Goal: Complete application form: Complete application form

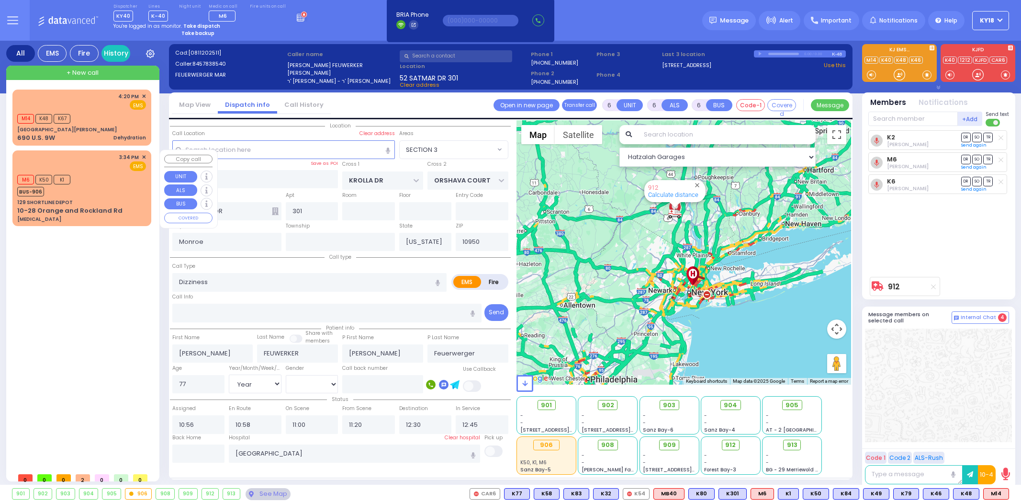
select select "SECTION 3"
select select "Year"
select select "[DEMOGRAPHIC_DATA]"
click at [111, 202] on div "129 SHORTLINE DEPOT" at bounding box center [81, 202] width 129 height 7
select select
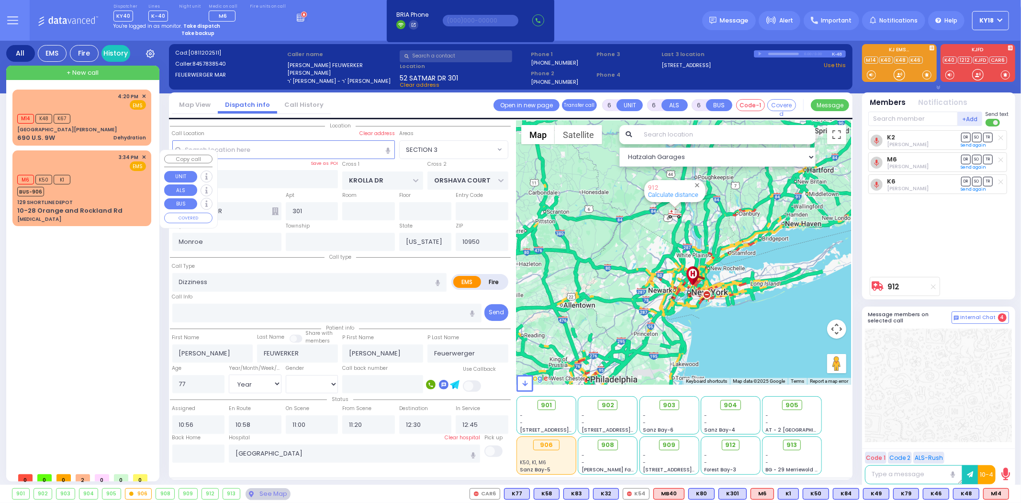
type input "[MEDICAL_DATA]"
radio input "true"
type input "Unknown"
select select "Year"
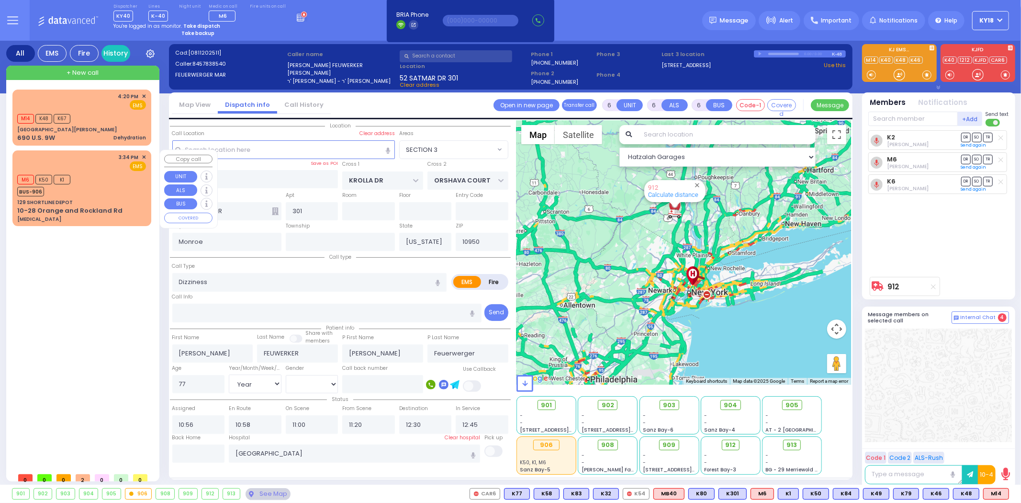
select select
type input "15:34"
type input "15:35"
select select "Hatzalah Garages"
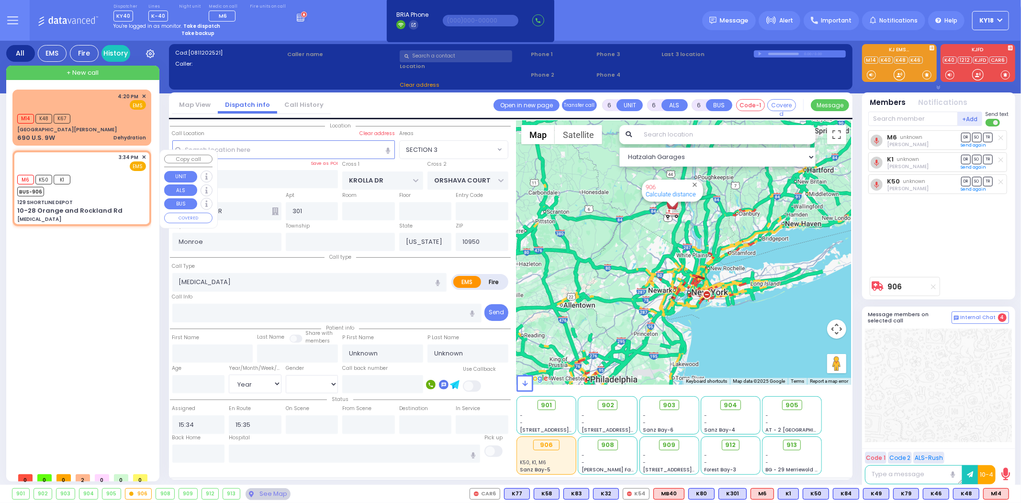
type input "129 SHORTLINE DEPOT"
type input "10-28 Orange and Rockland Rd"
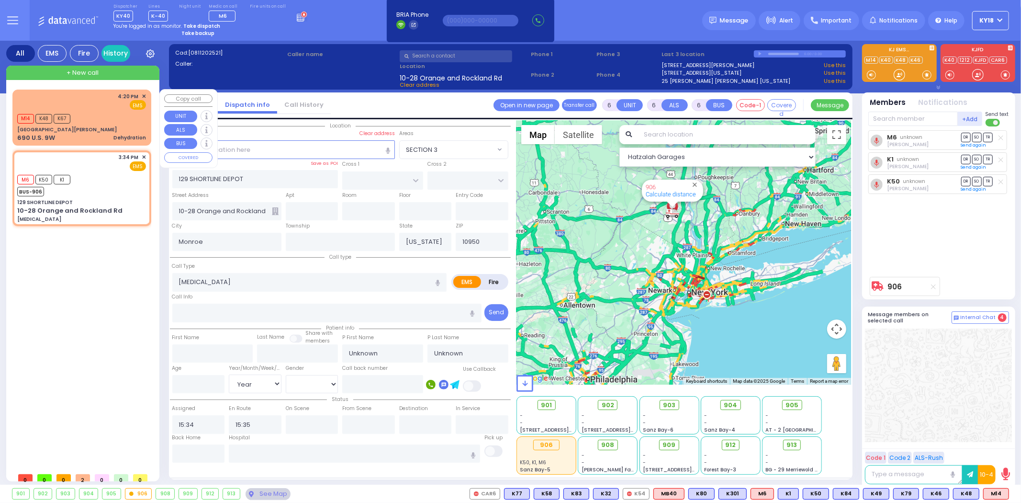
click at [113, 141] on div "4:20 PM ✕ EMS M14 K48 K67" at bounding box center [81, 117] width 135 height 53
type input "1"
select select
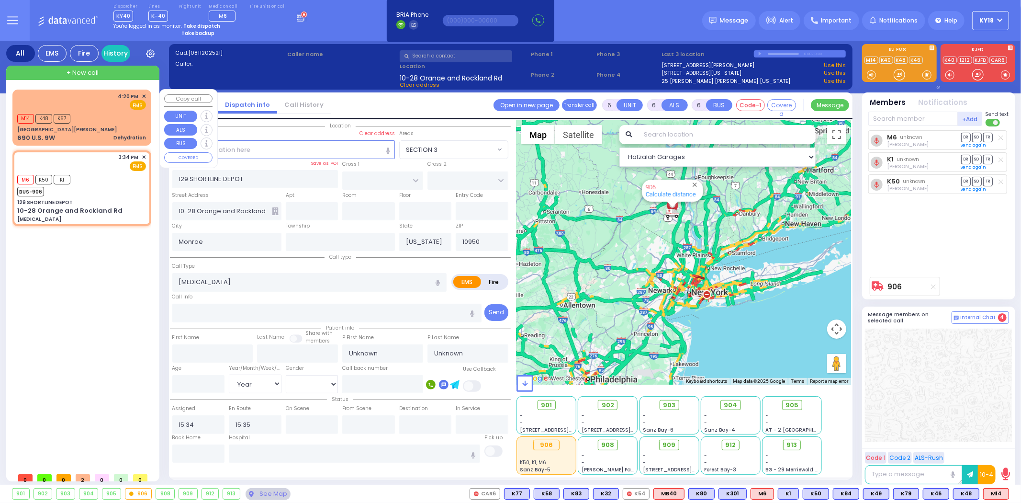
type input "Dehydration"
radio input "true"
select select
type input "16:20"
type input "16:21"
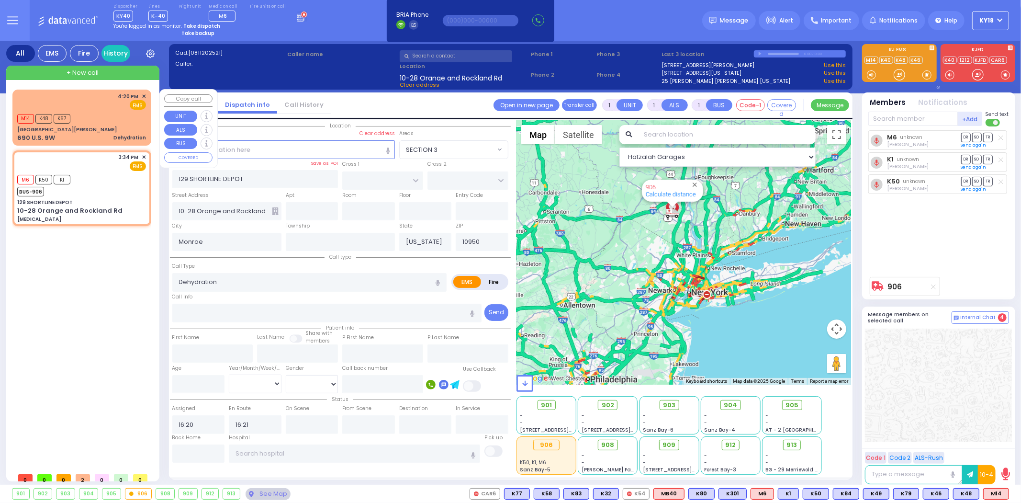
select select "Hatzalah Garages"
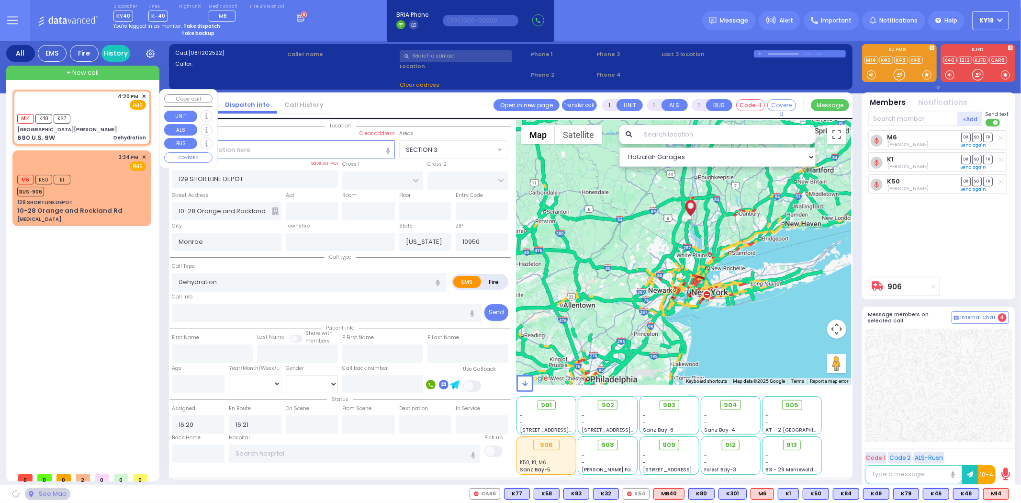
type input "[GEOGRAPHIC_DATA][PERSON_NAME]"
type input "FIREFIGHTERS MEMORIAL DR"
type input "BEAR MOUNTAIN TRAFFIC CIRCLE"
type input "690 U.S. 9W"
type input "[GEOGRAPHIC_DATA]"
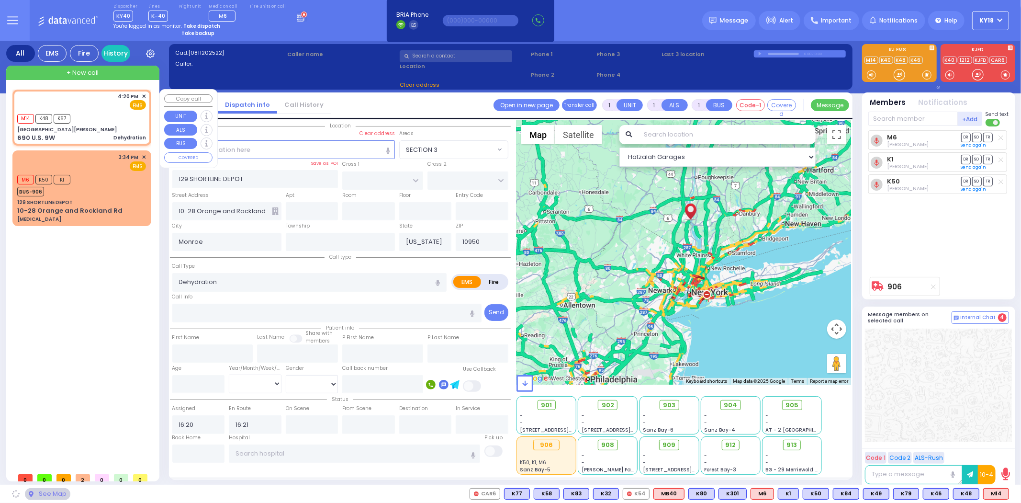
type input "10928"
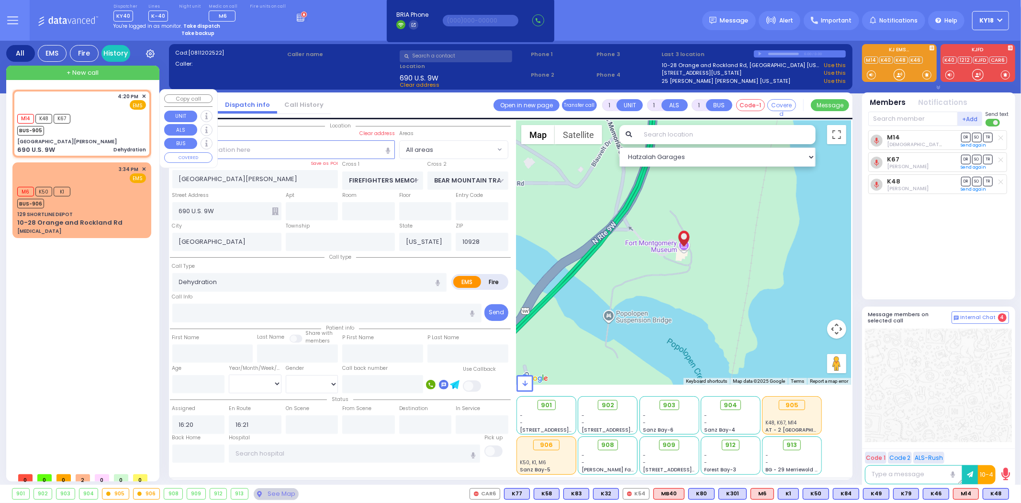
select select
radio input "true"
select select
select select "Hatzalah Garages"
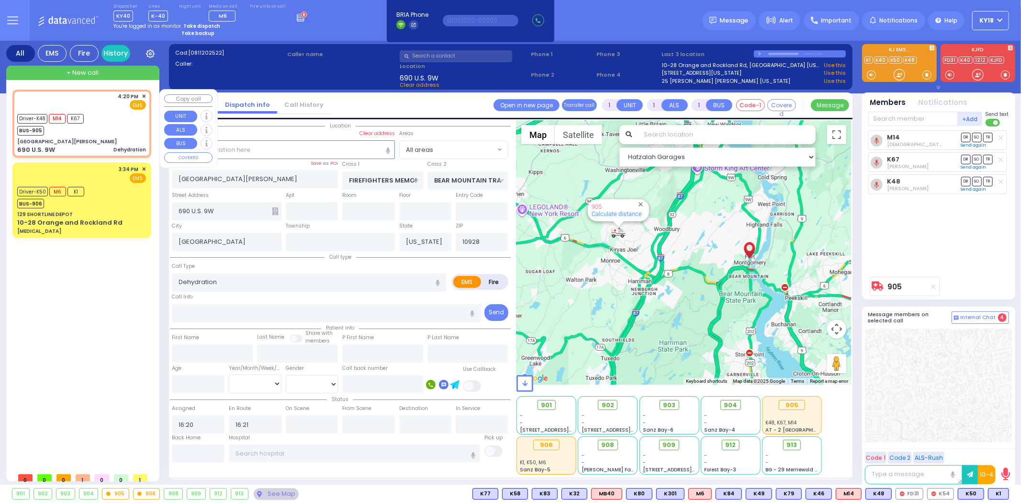
select select
radio input "true"
select select
select select "Hatzalah Garages"
select select
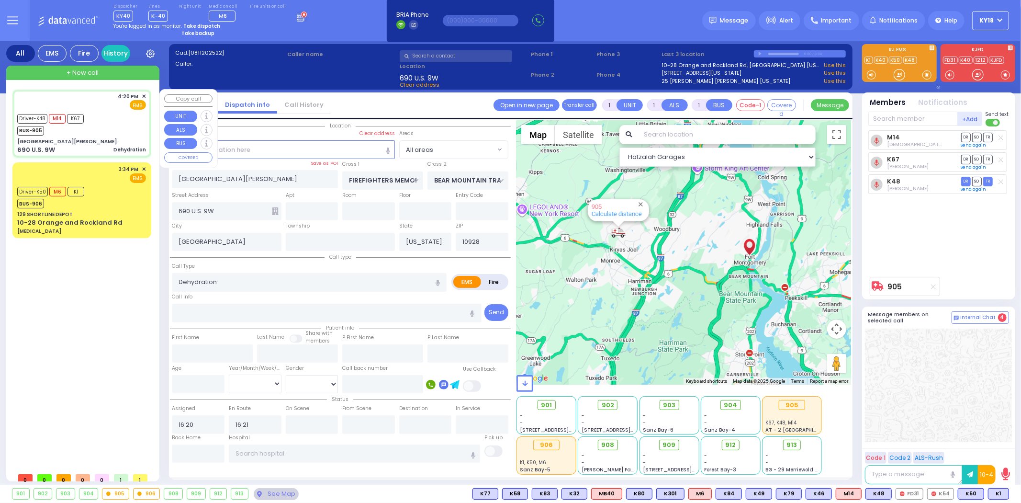
radio input "true"
select select
type input "16:26"
select select "Hatzalah Garages"
select select
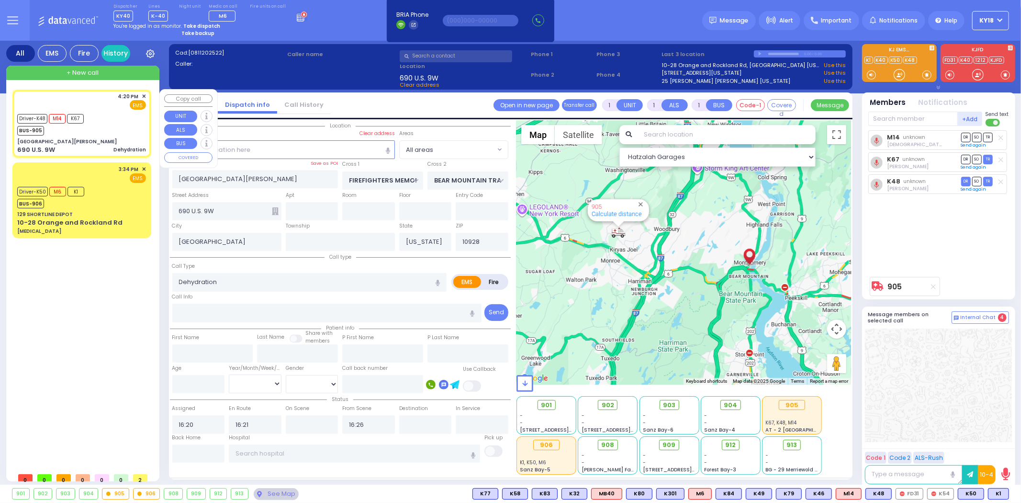
radio input "true"
select select
select select "Hatzalah Garages"
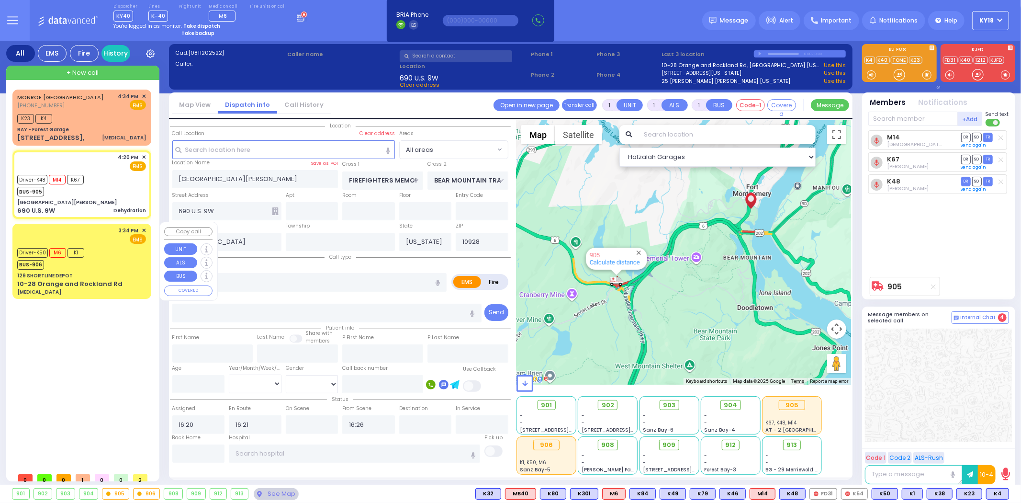
click at [121, 246] on div "Driver-K50 M6 K1 BUS-906" at bounding box center [81, 258] width 129 height 24
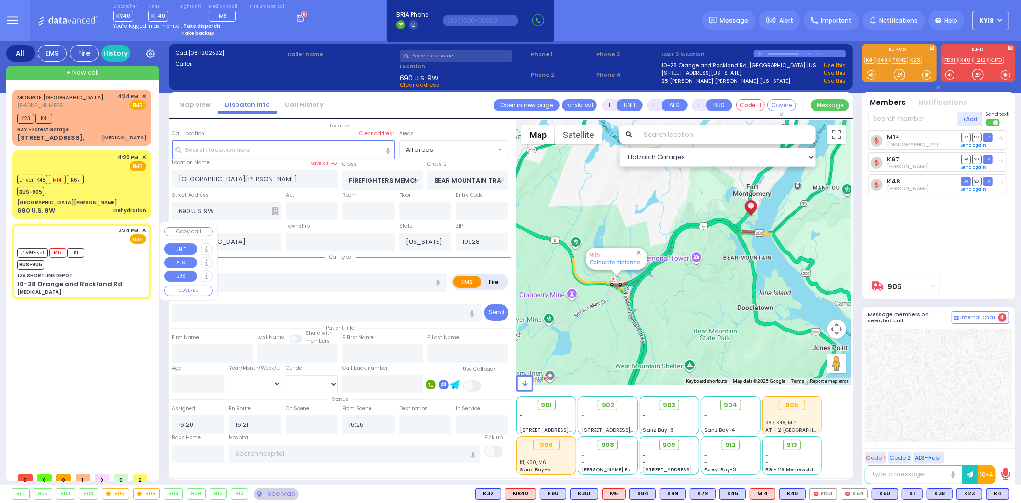
type input "6"
select select
type input "[MEDICAL_DATA]"
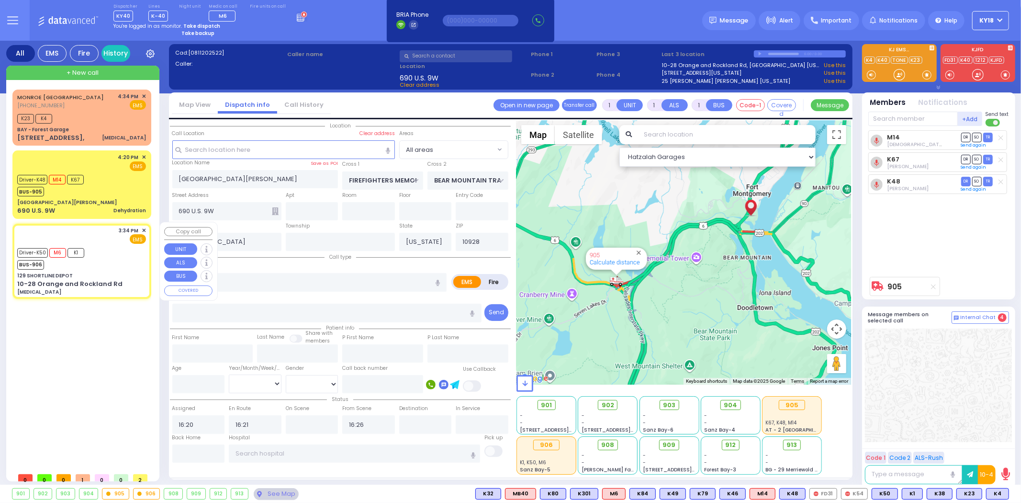
radio input "true"
type input "[PERSON_NAME]"
type input "4"
select select "Year"
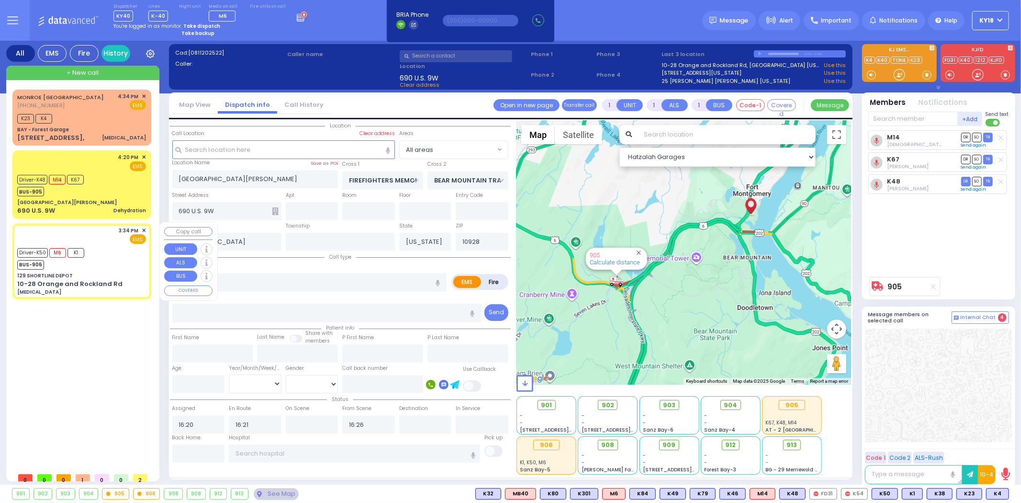
select select "[DEMOGRAPHIC_DATA]"
type input "15:34"
type input "15:35"
type input "15:40"
type input "15:50"
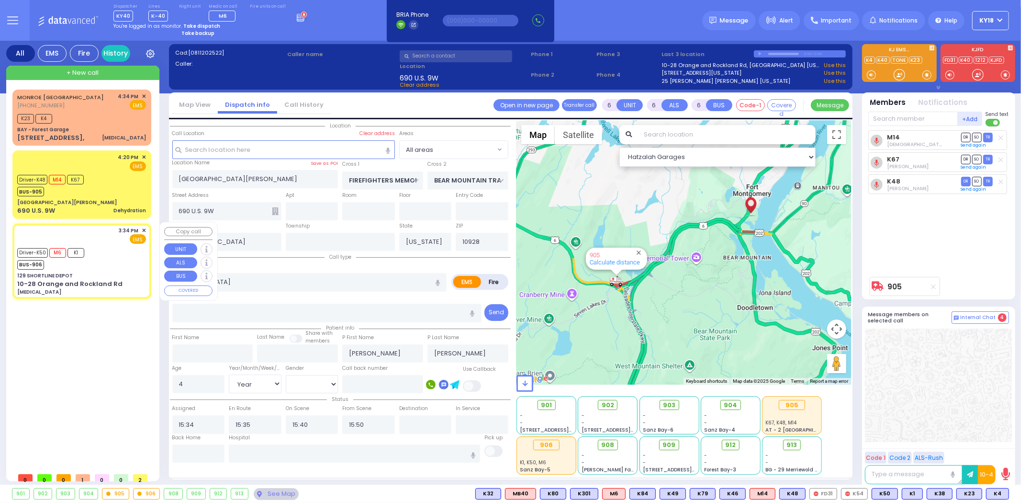
select select "Hatzalah Garages"
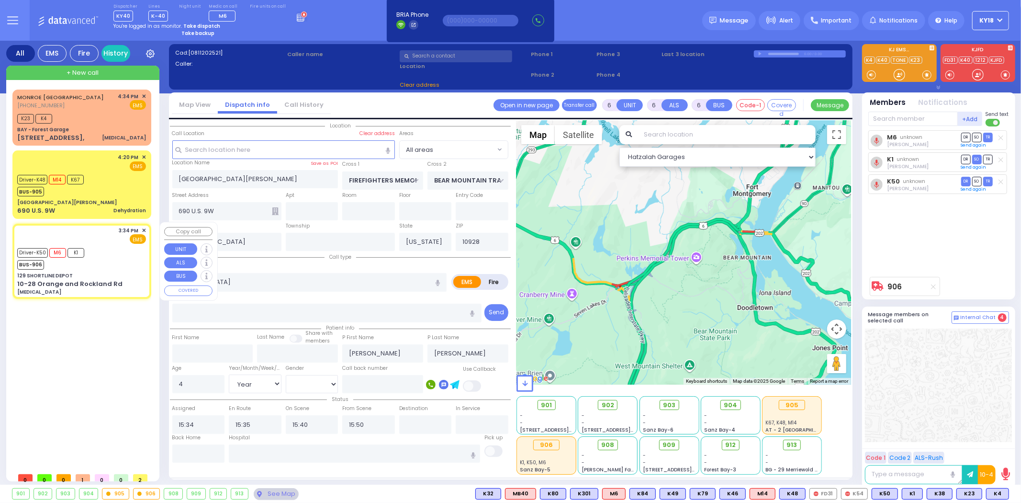
type input "129 SHORTLINE DEPOT"
type input "10-28 Orange and Rockland Rd"
type input "Monroe"
type input "10950"
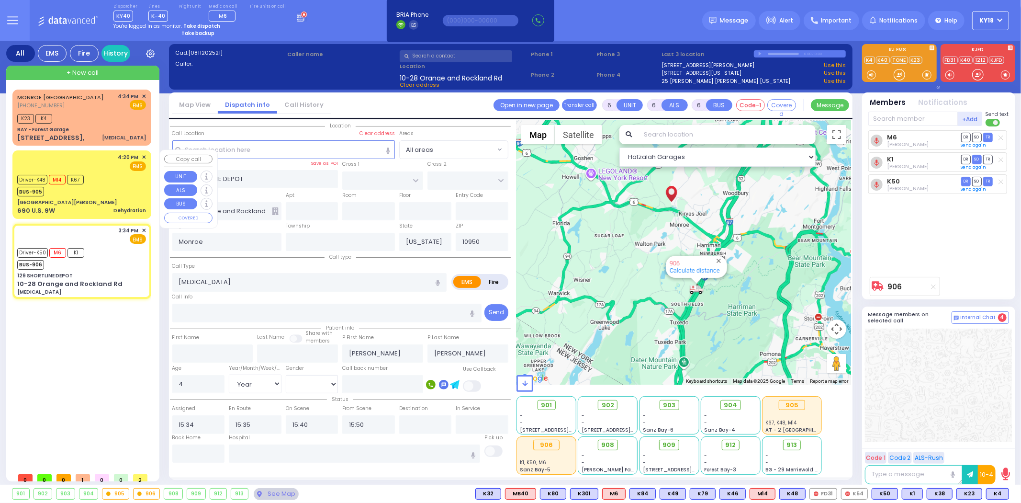
click at [115, 184] on div "Driver-K48 M14 K67 BUS-905" at bounding box center [81, 184] width 129 height 24
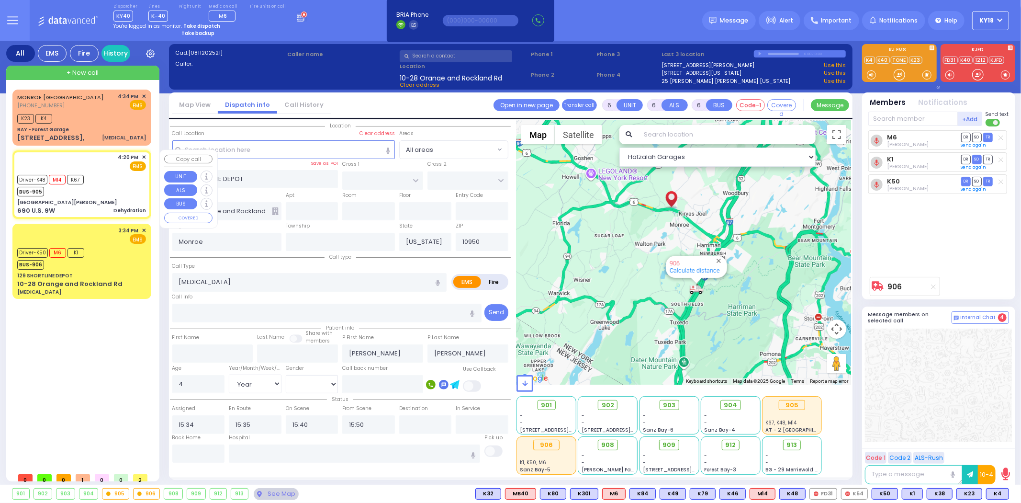
type input "1"
select select
type input "Dehydration"
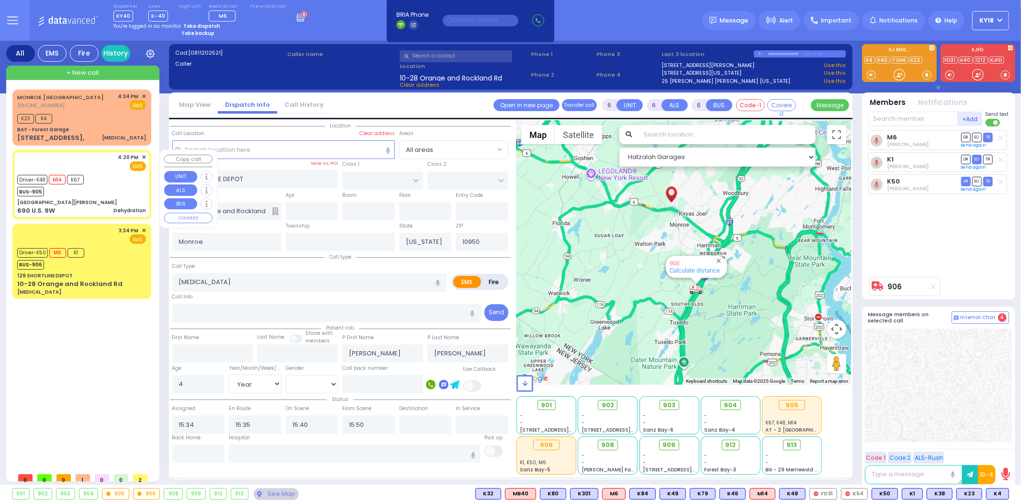
radio input "true"
select select
type input "16:20"
type input "16:21"
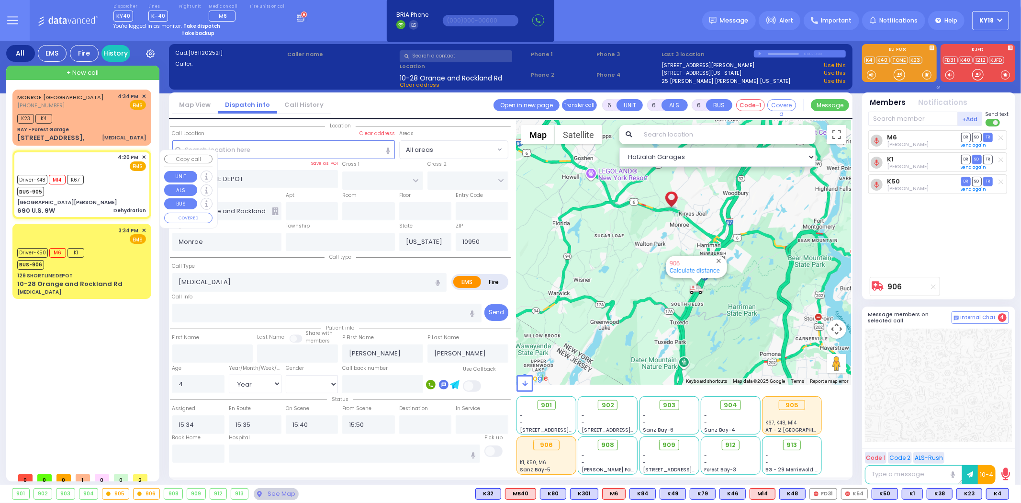
type input "16:26"
select select "Hatzalah Garages"
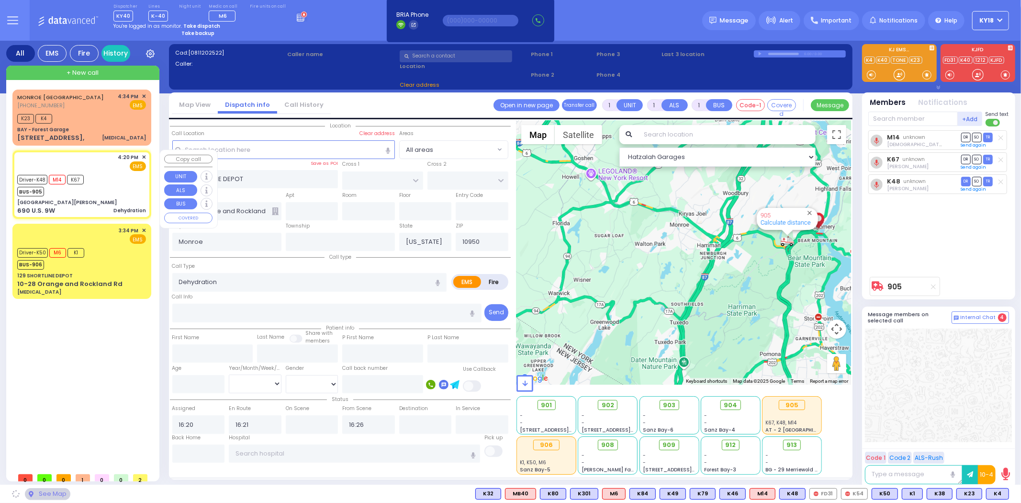
type input "[GEOGRAPHIC_DATA][PERSON_NAME]"
type input "FIREFIGHTERS MEMORIAL DR"
type input "BEAR MOUNTAIN TRAFFIC CIRCLE"
type input "690 U.S. 9W"
type input "[GEOGRAPHIC_DATA]"
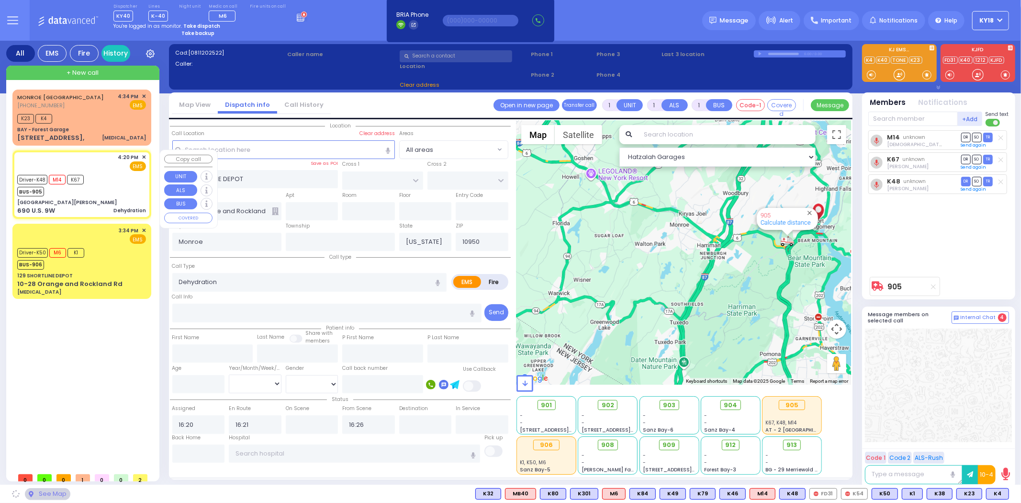
type input "10928"
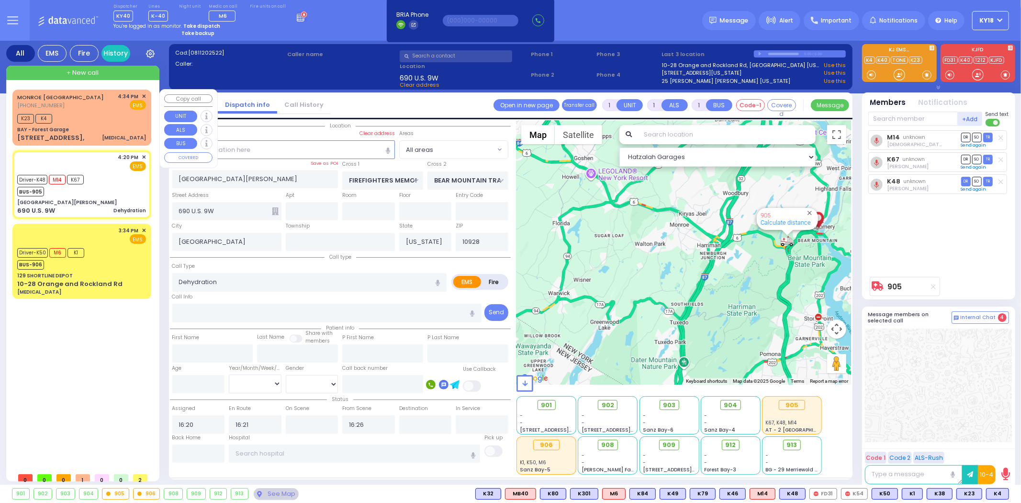
click at [111, 135] on div "[MEDICAL_DATA]" at bounding box center [124, 137] width 44 height 7
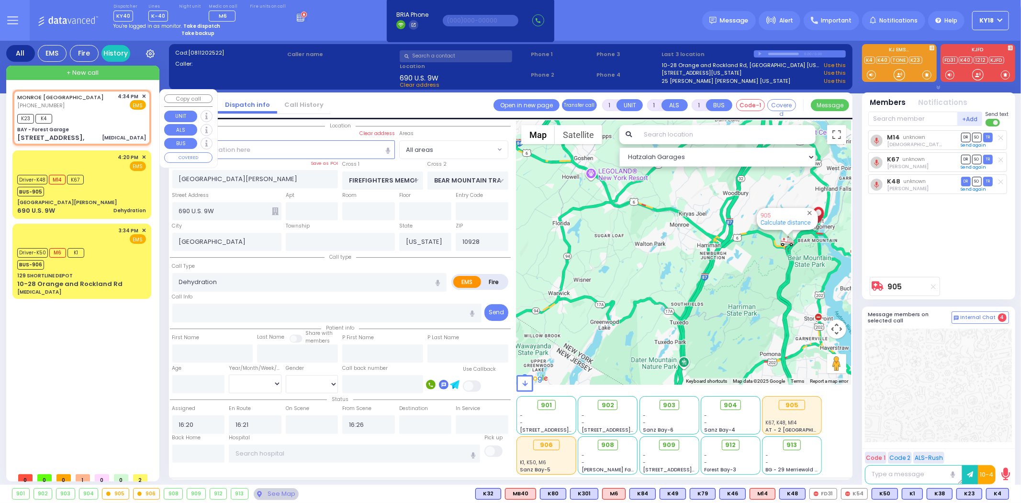
type input "0"
select select
type input "[MEDICAL_DATA]"
radio input "true"
select select
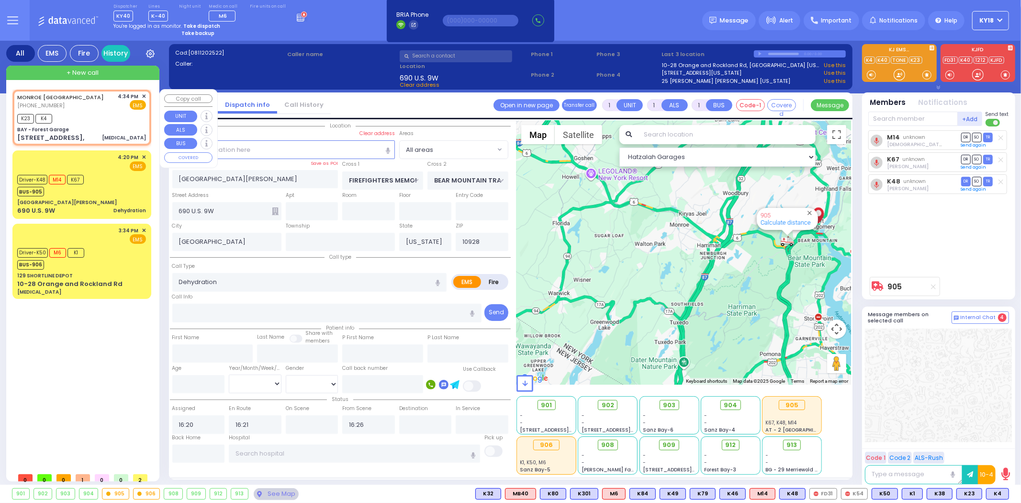
type input "16:34"
type input "16:36"
type input "BAY - Forest Garage"
type input "SANZ COURT"
type input "[PERSON_NAME] COURT"
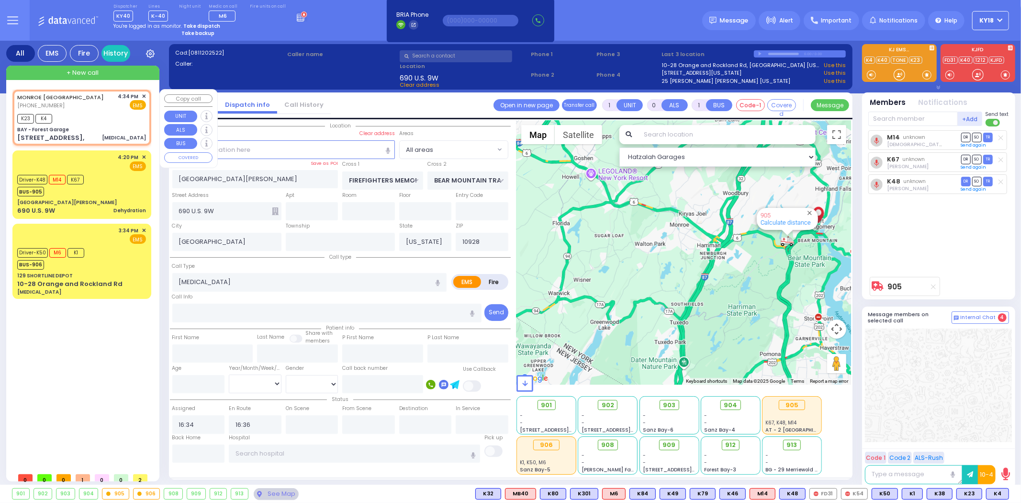
type input "[STREET_ADDRESS],"
type input "Monroe"
type input "10950"
select select "SECTION 2"
select select "Hatzalah Garages"
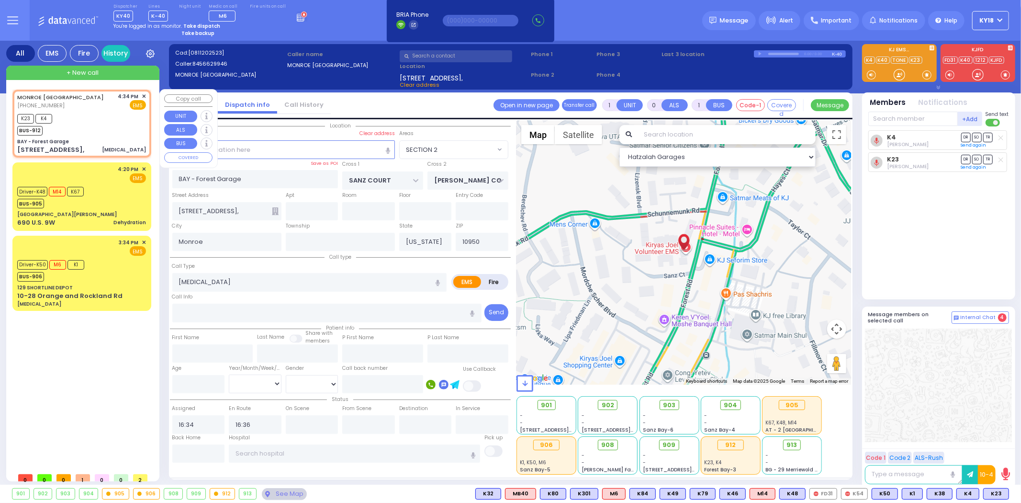
select select
radio input "true"
select select
select select "Hatzalah Garages"
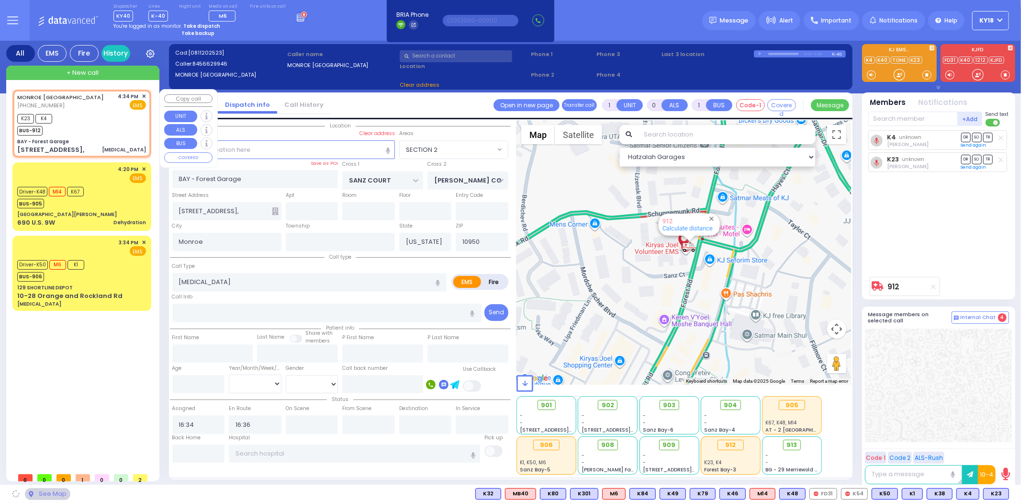
select select "SECTION 2"
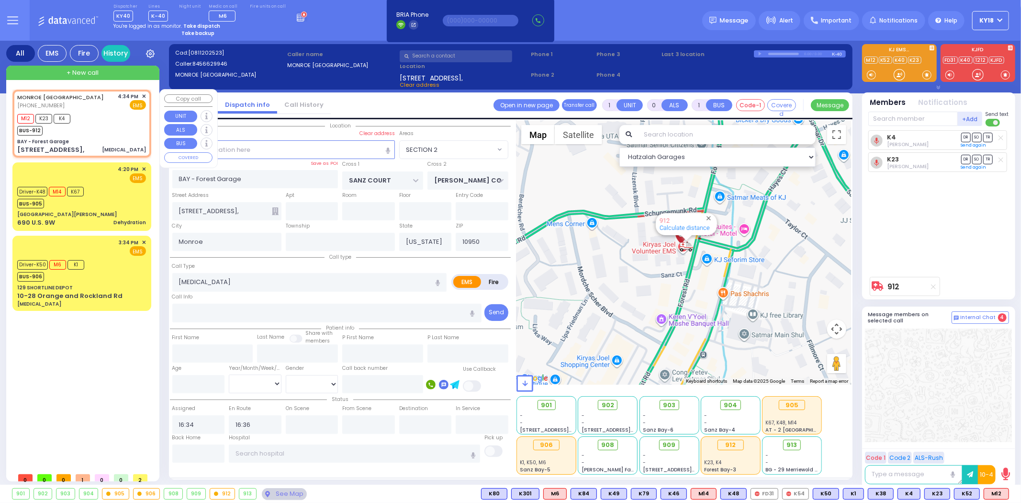
select select
radio input "true"
select select
select select "Hatzalah Garages"
select select "SECTION 2"
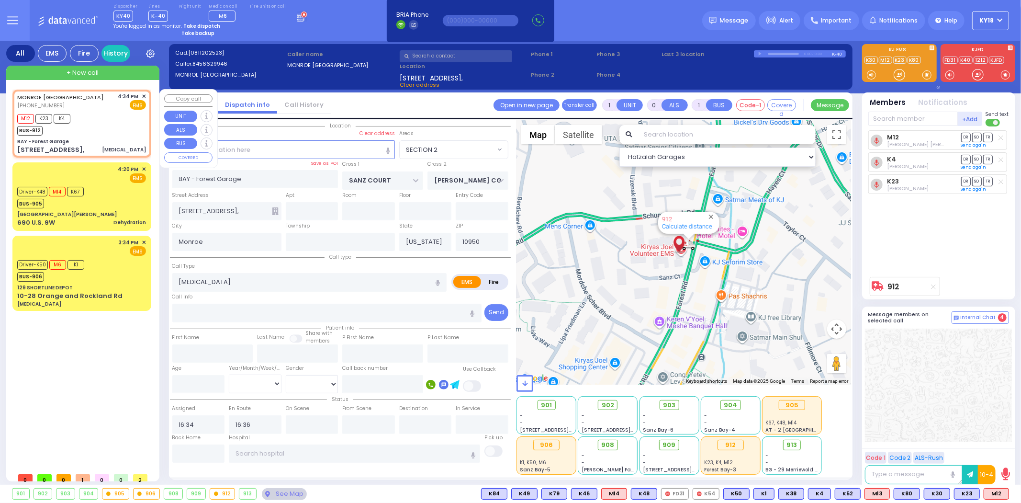
type input "6"
select select
radio input "true"
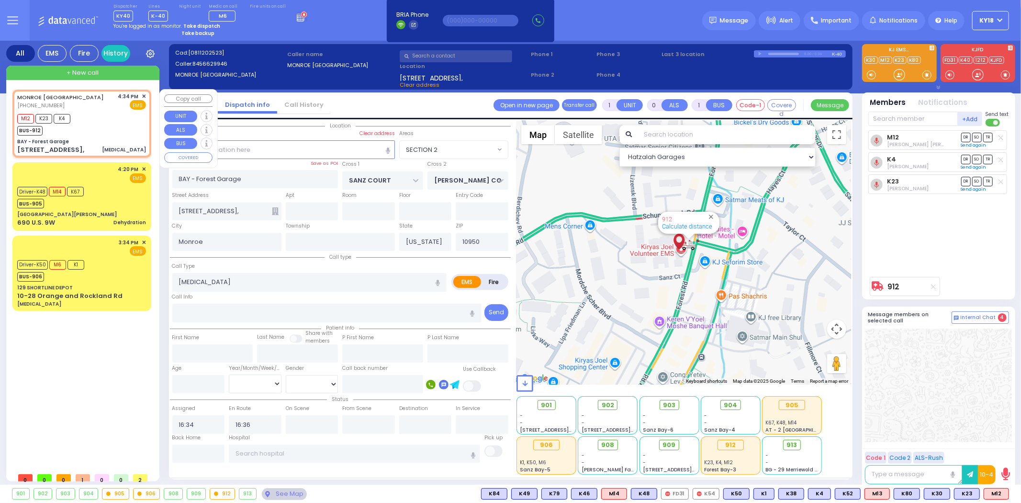
type input "Unknown"
select select "Year"
select select "Hatzalah Garages"
select select "SECTION 2"
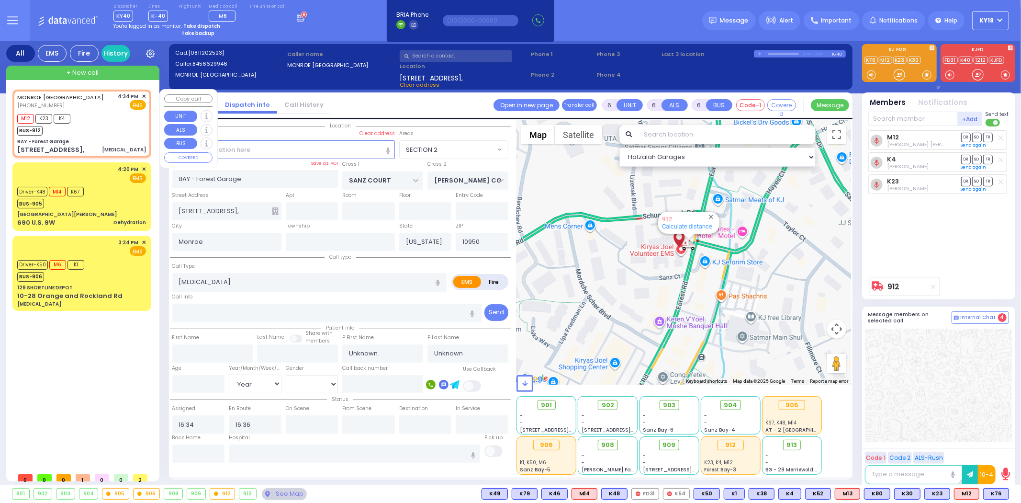
select select
radio input "true"
type input "[PERSON_NAME]"
type input "Zilber"
type input "43"
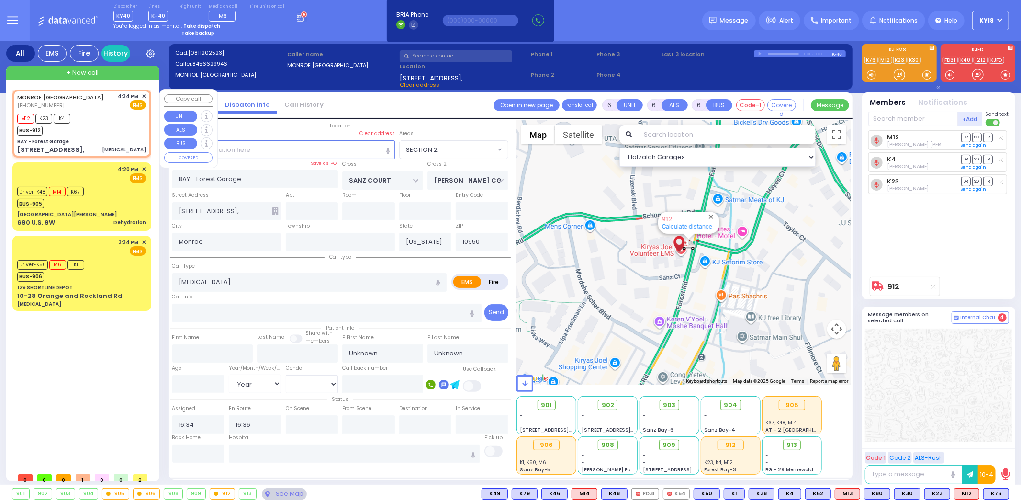
select select "Year"
select select "[DEMOGRAPHIC_DATA]"
select select "Hatzalah Garages"
select select "SECTION 2"
select select
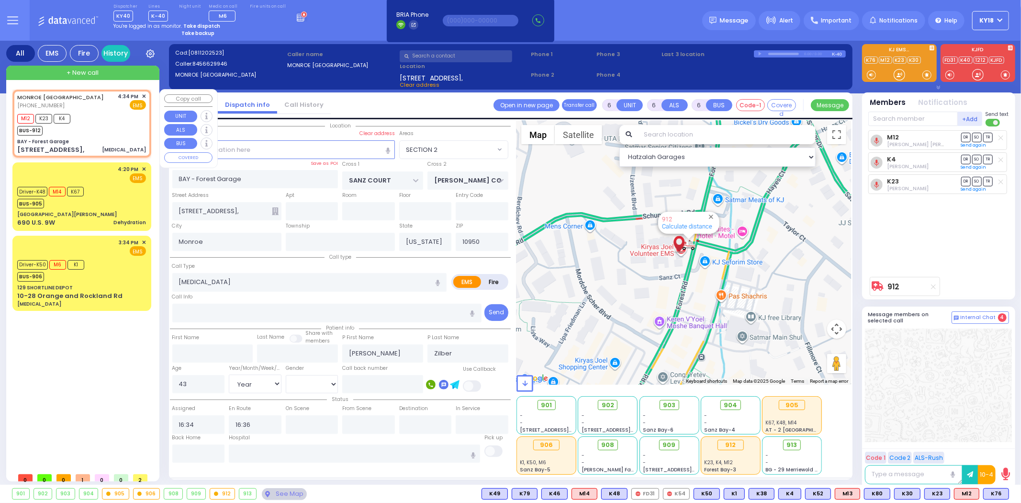
radio input "true"
select select "Year"
select select "[DEMOGRAPHIC_DATA]"
select select "Hatzalah Garages"
select select "SECTION 2"
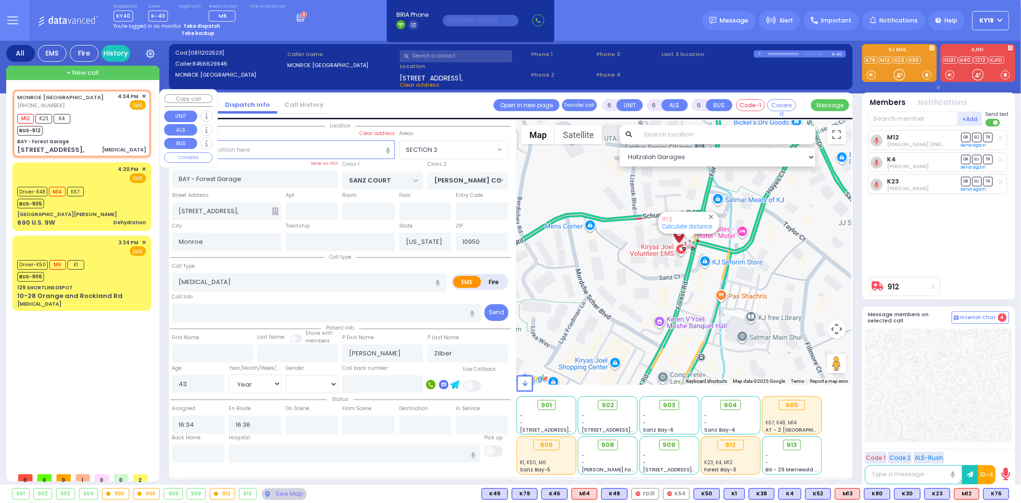
select select
radio input "true"
select select "Year"
select select "[DEMOGRAPHIC_DATA]"
select select "Hatzalah Garages"
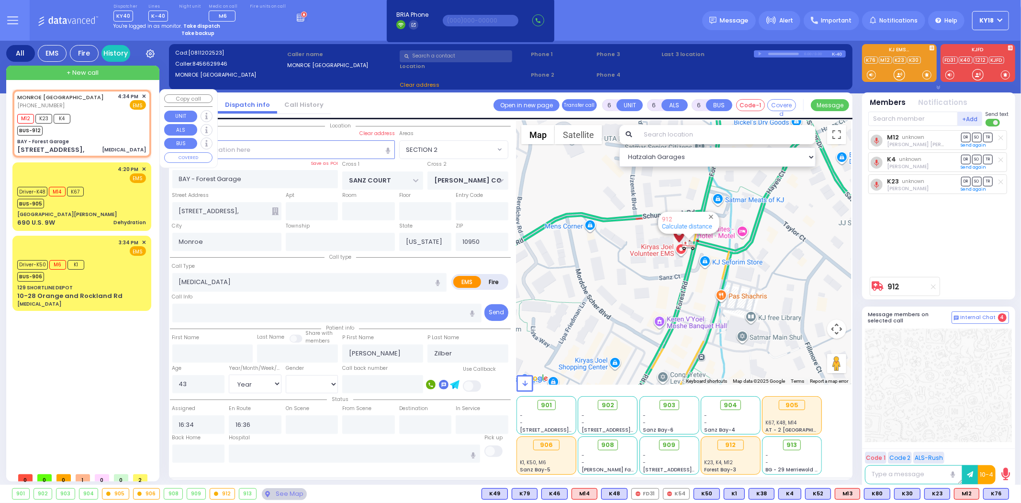
select select "SECTION 2"
select select
radio input "true"
select select "Year"
select select "[DEMOGRAPHIC_DATA]"
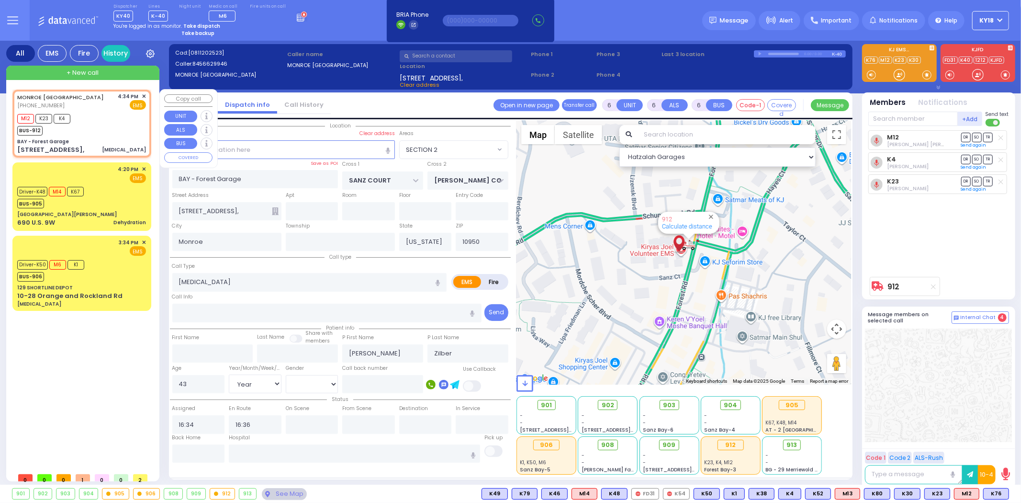
select select "Hatzalah Garages"
select select "SECTION 2"
select select
radio input "true"
select select "Year"
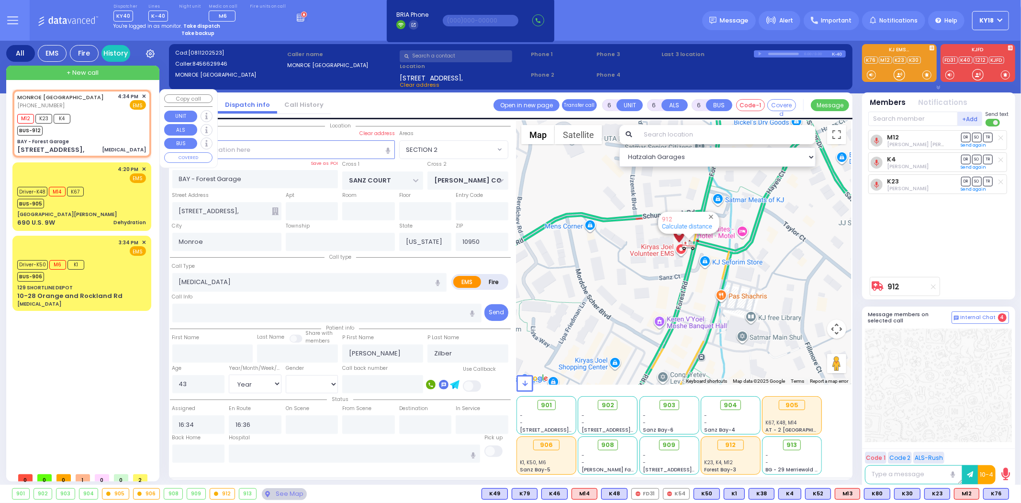
select select "[DEMOGRAPHIC_DATA]"
select select "Hatzalah Garages"
select select "SECTION 2"
select select
radio input "true"
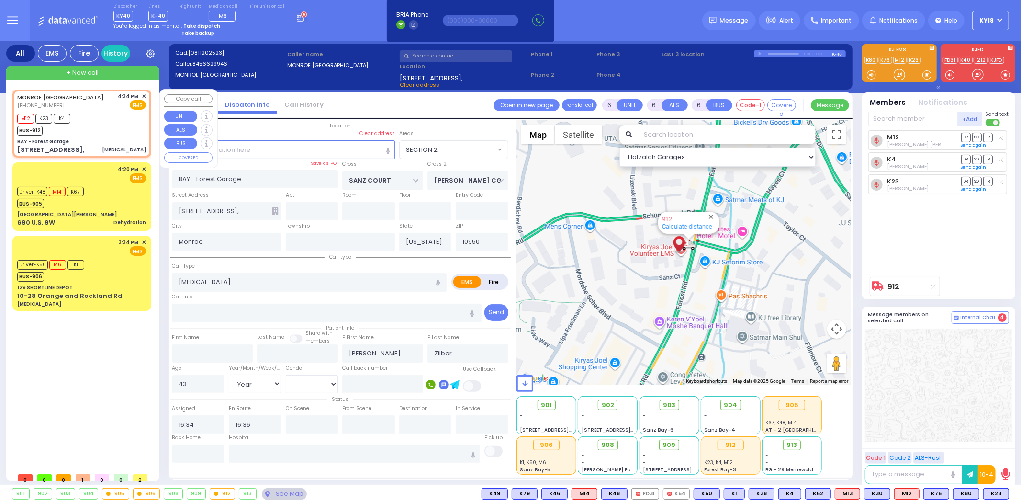
select select "Year"
select select "[DEMOGRAPHIC_DATA]"
select select "Hatzalah Garages"
select select "SECTION 2"
select select
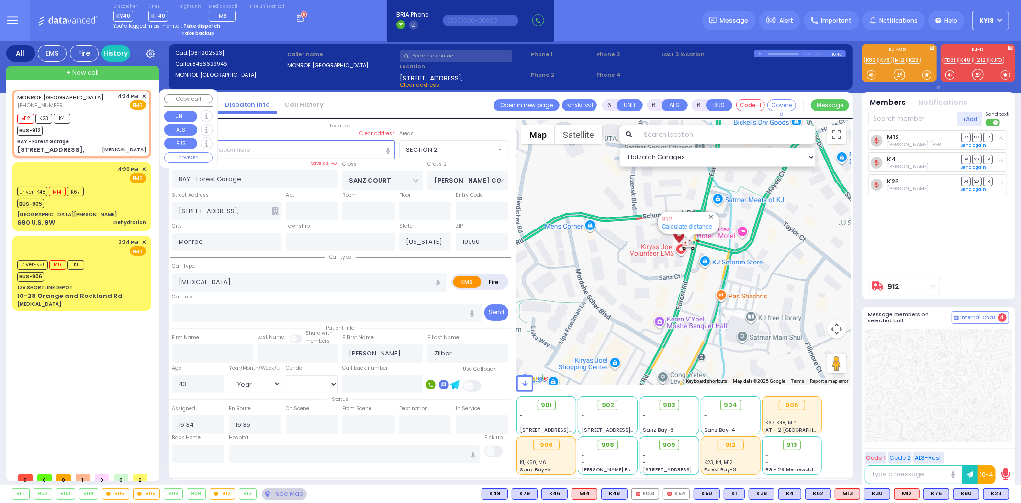
radio input "true"
select select "Year"
select select "[DEMOGRAPHIC_DATA]"
select select "Hatzalah Garages"
select select "SECTION 2"
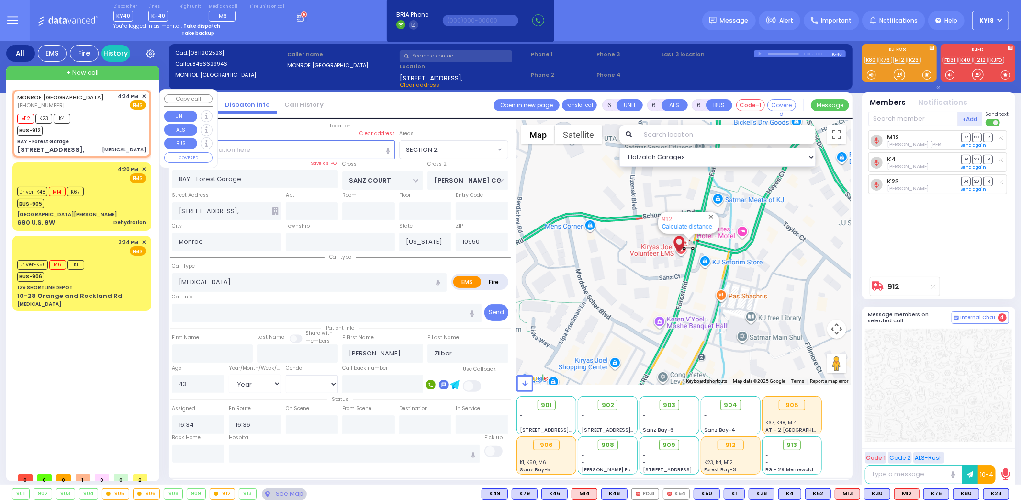
select select
radio input "true"
select select "Year"
select select "[DEMOGRAPHIC_DATA]"
select select "Hatzalah Garages"
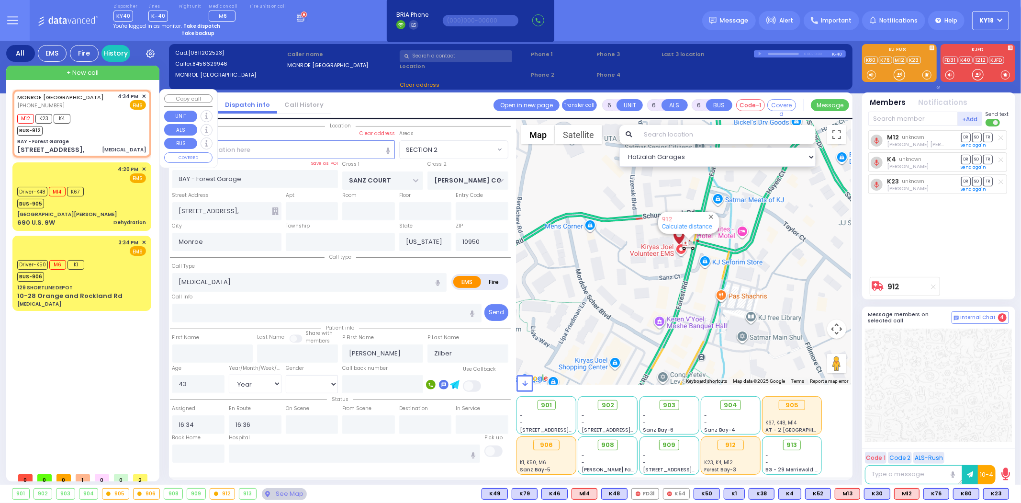
select select "SECTION 2"
